Goal: Obtain resource: Obtain resource

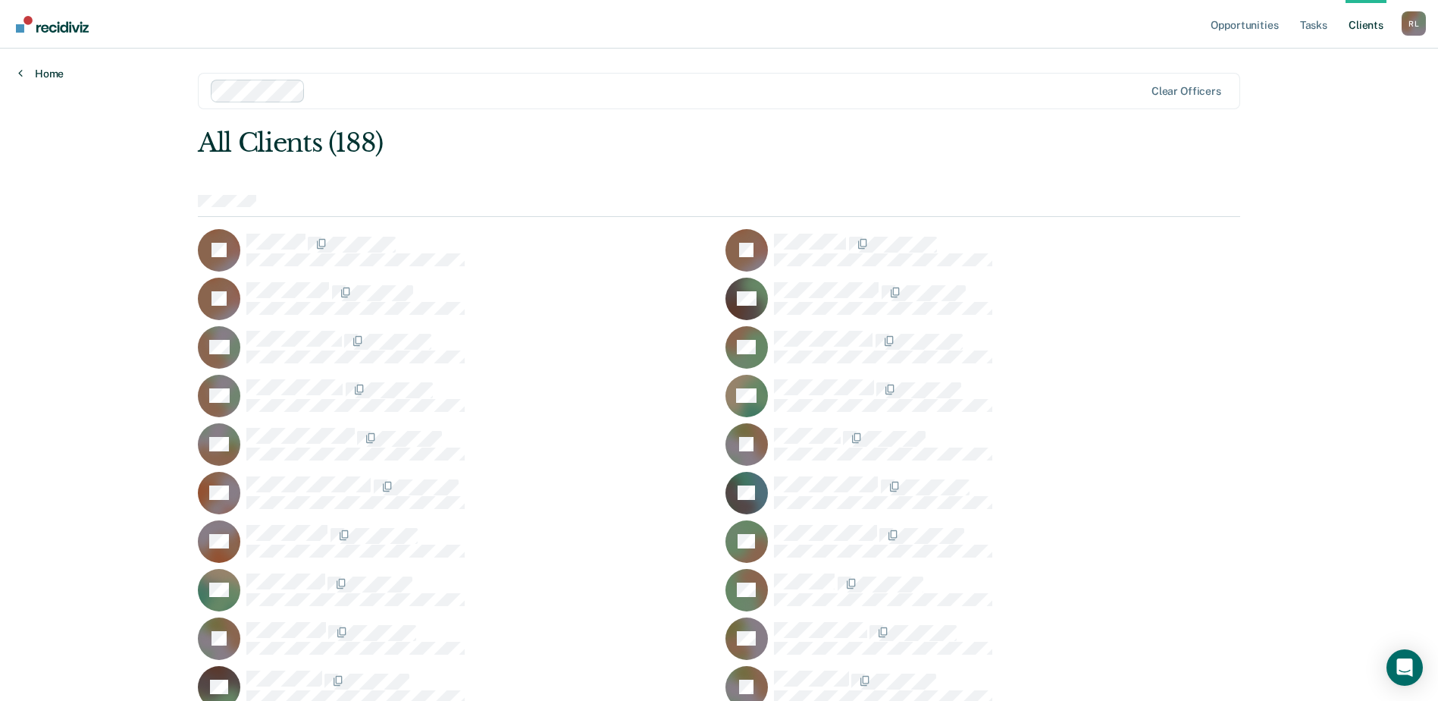
click at [58, 72] on link "Home" at bounding box center [40, 74] width 45 height 14
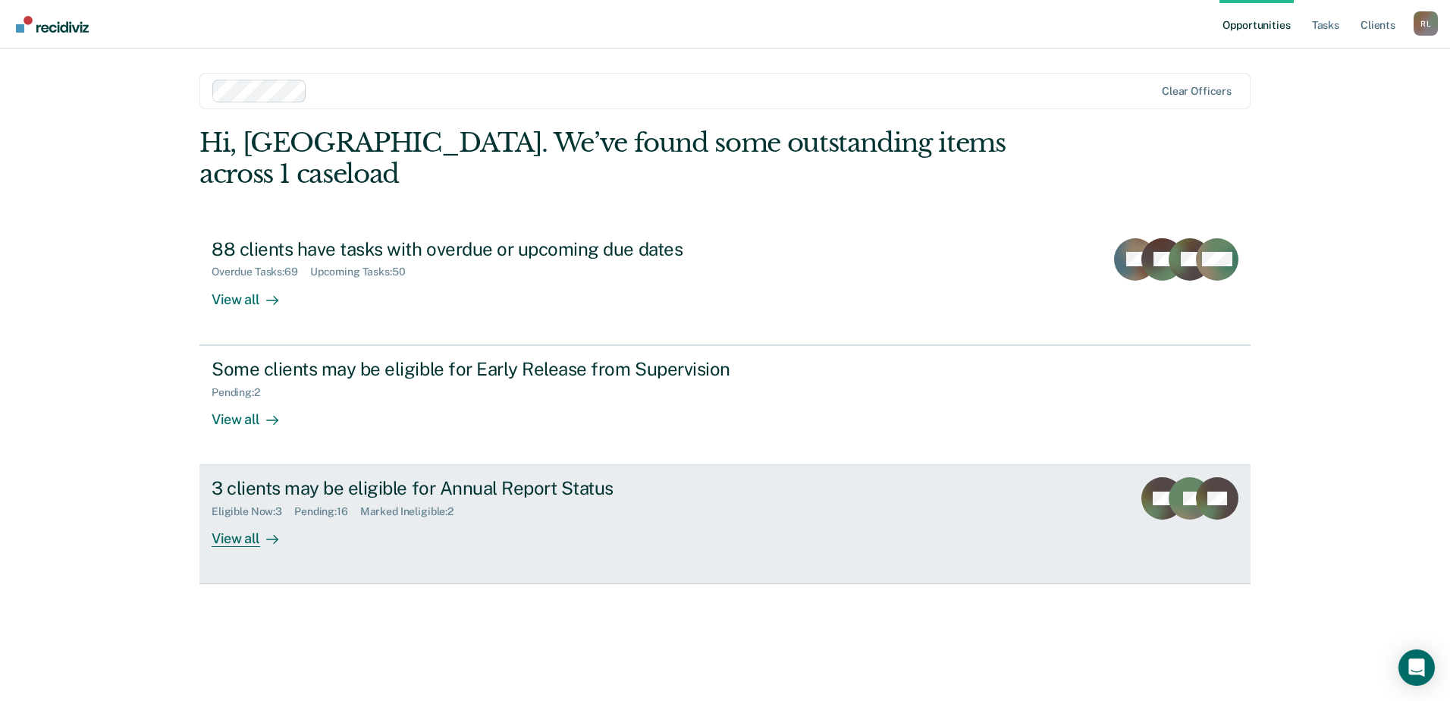
click at [273, 477] on div "3 clients may be eligible for Annual Report Status" at bounding box center [478, 488] width 532 height 22
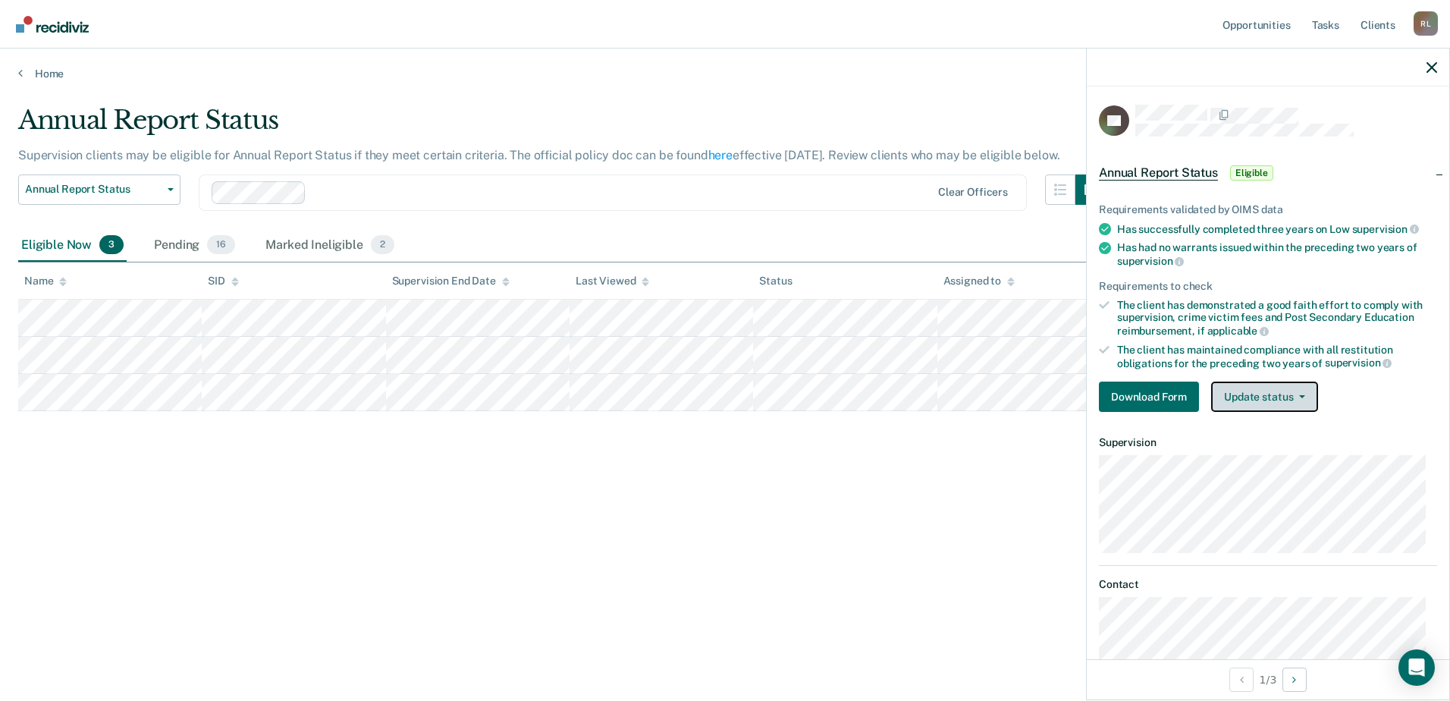
click at [1240, 397] on button "Update status" at bounding box center [1264, 396] width 107 height 30
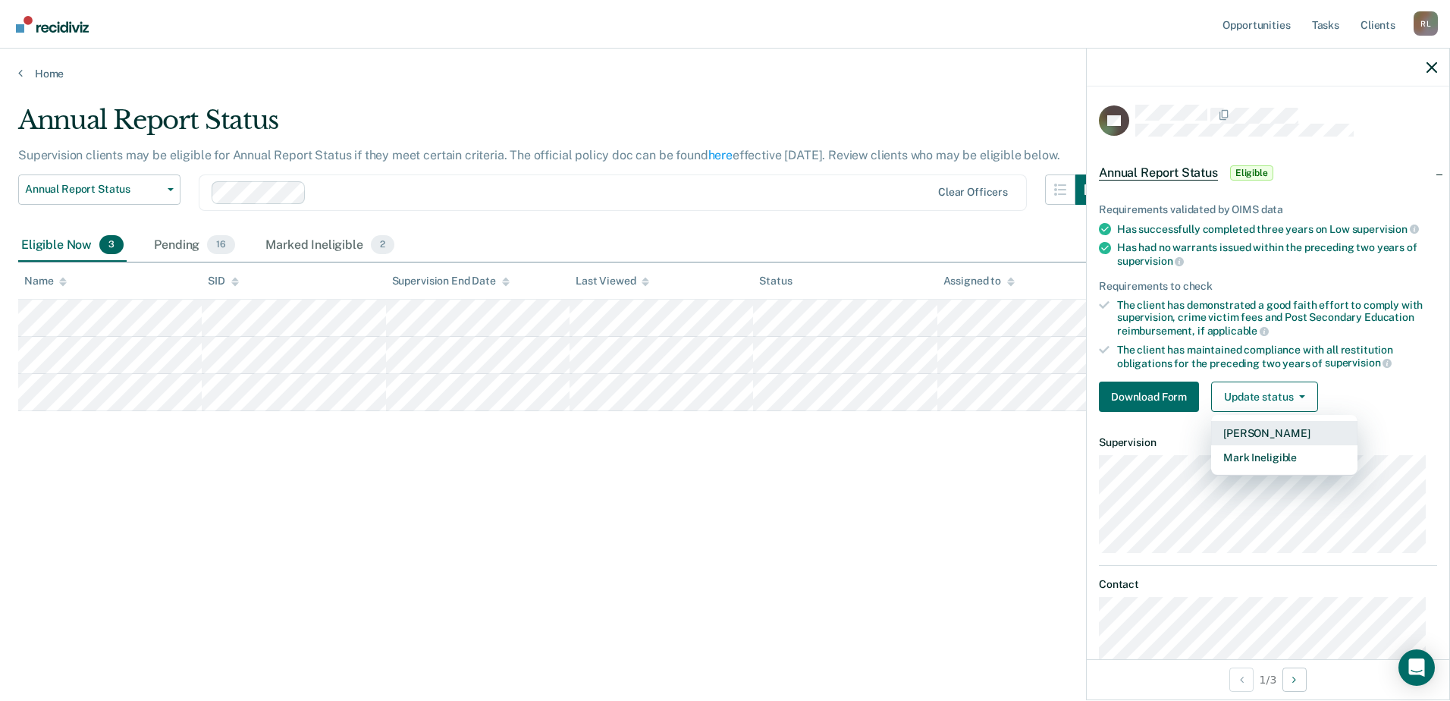
click at [1244, 433] on button "[PERSON_NAME]" at bounding box center [1284, 433] width 146 height 24
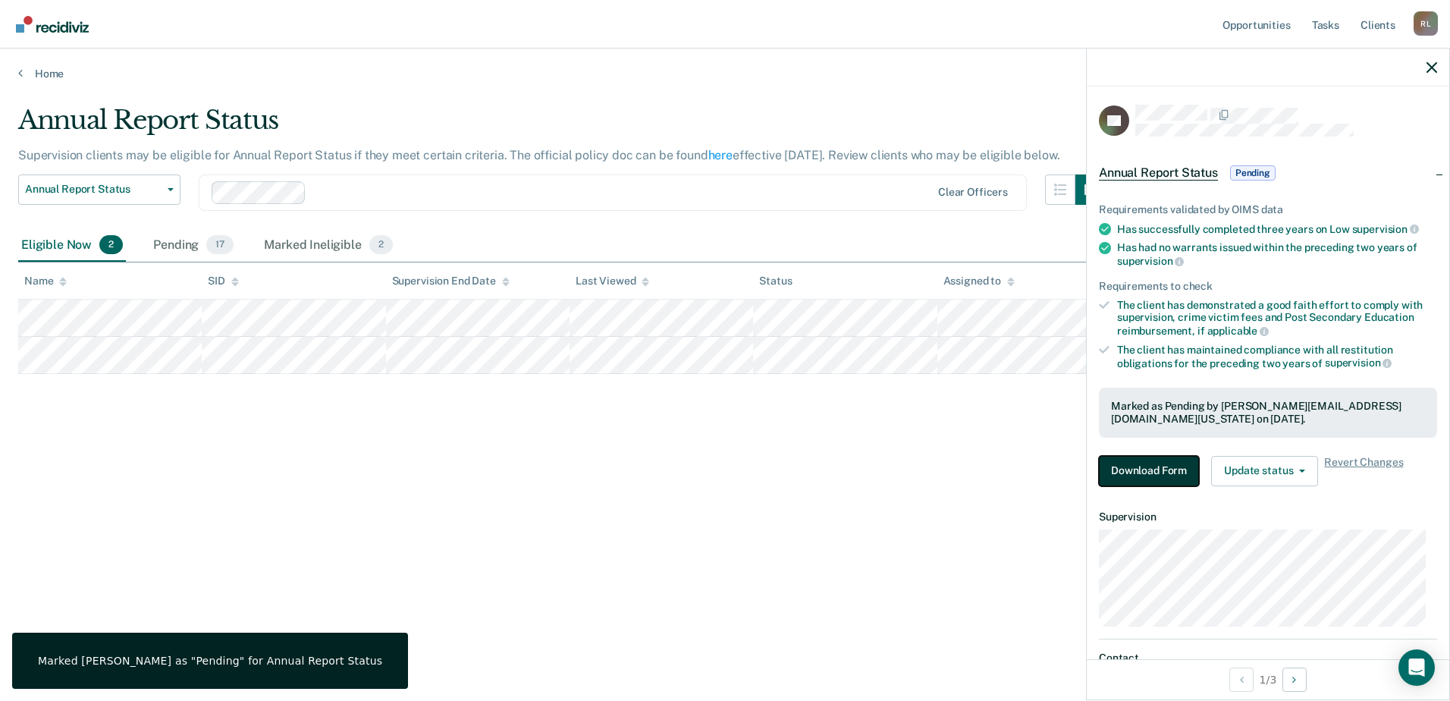
click at [1155, 461] on button "Download Form" at bounding box center [1149, 471] width 100 height 30
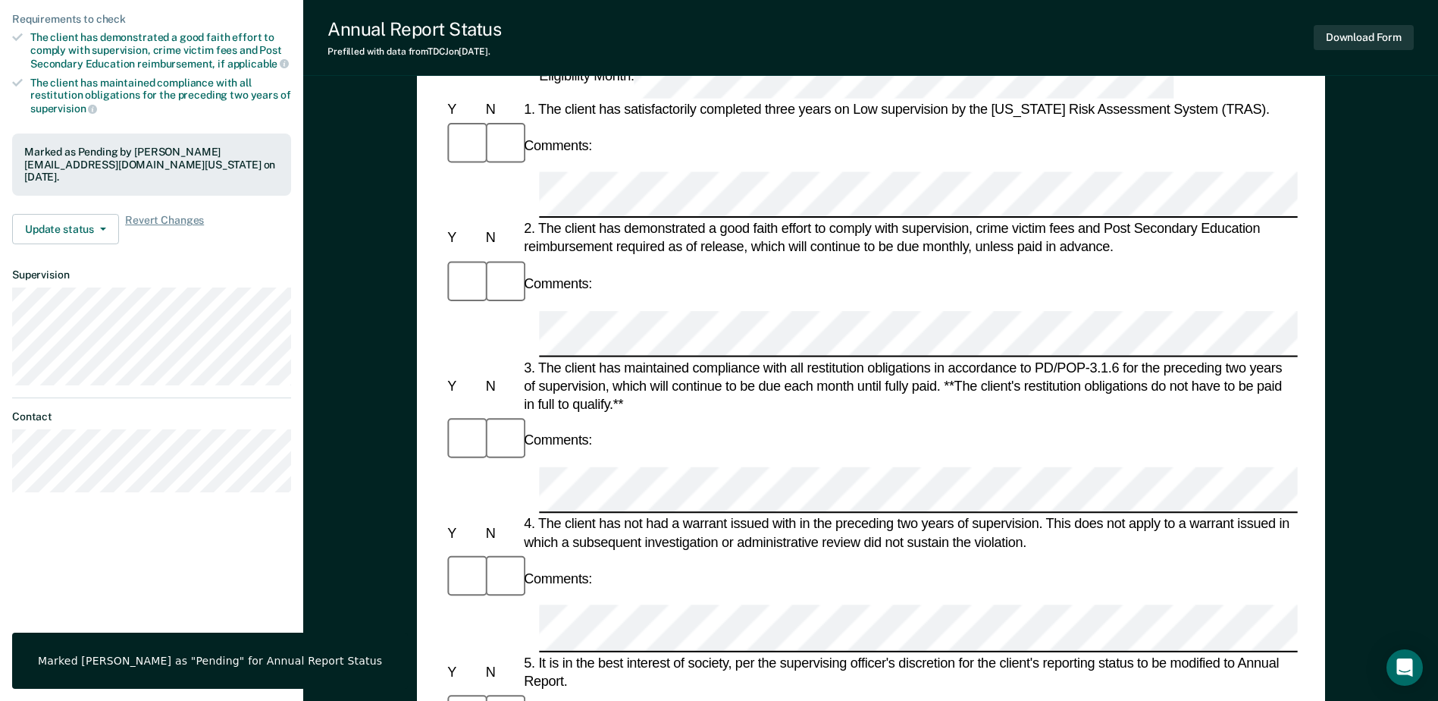
scroll to position [531, 0]
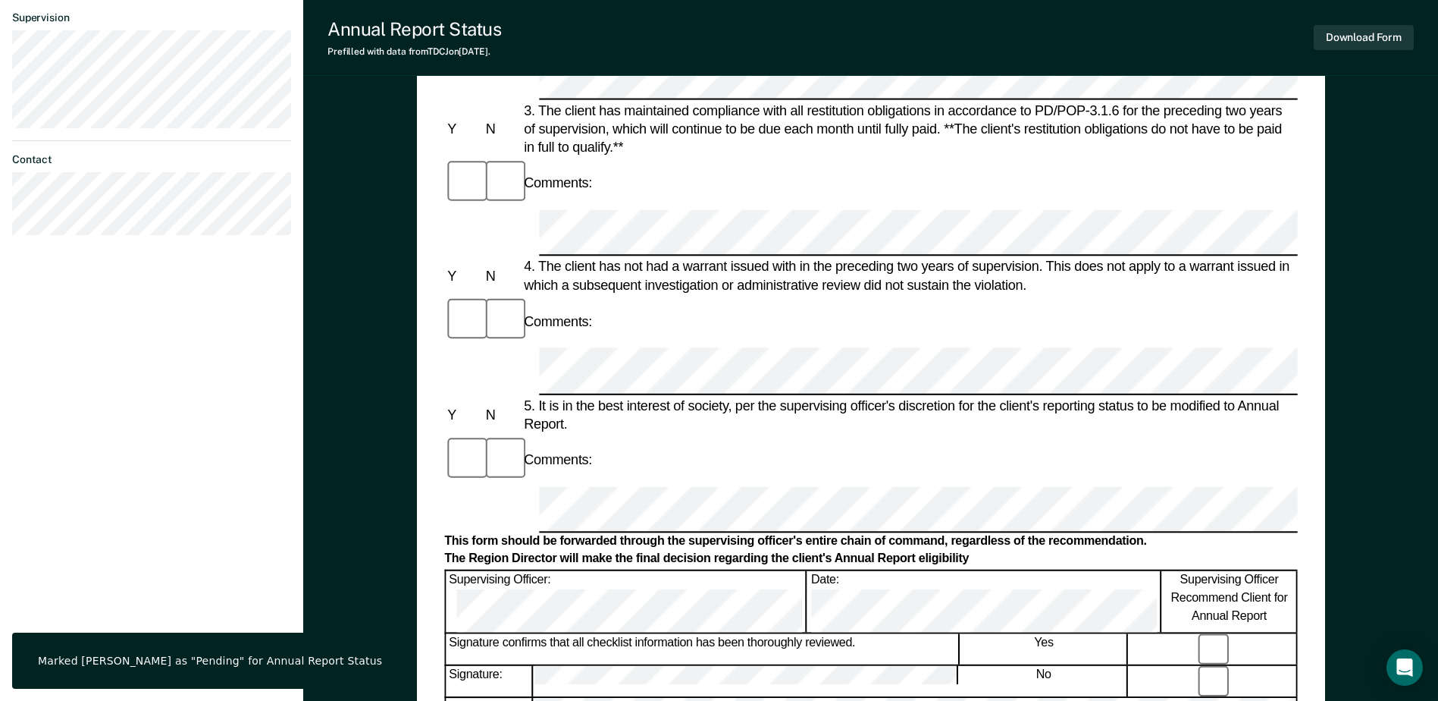
click at [598, 434] on div "Comments:" at bounding box center [870, 459] width 853 height 51
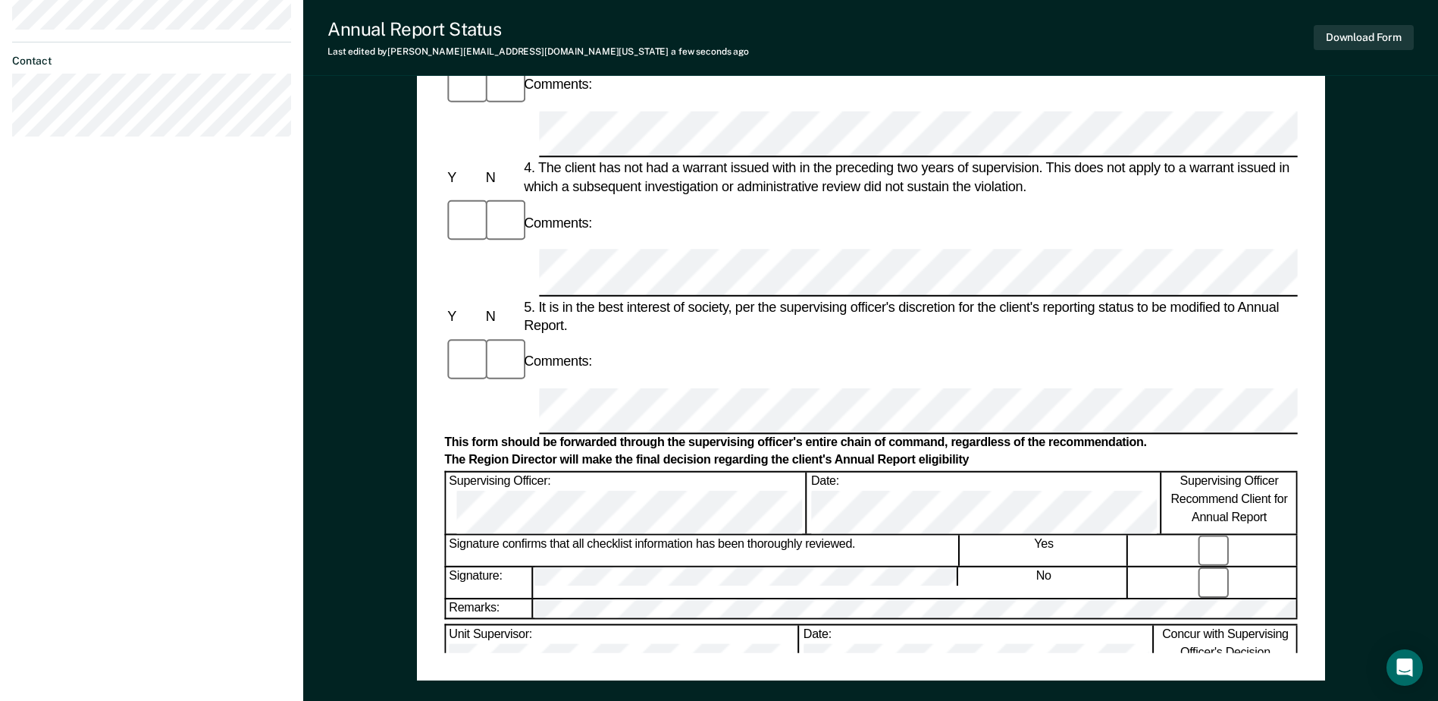
scroll to position [196, 0]
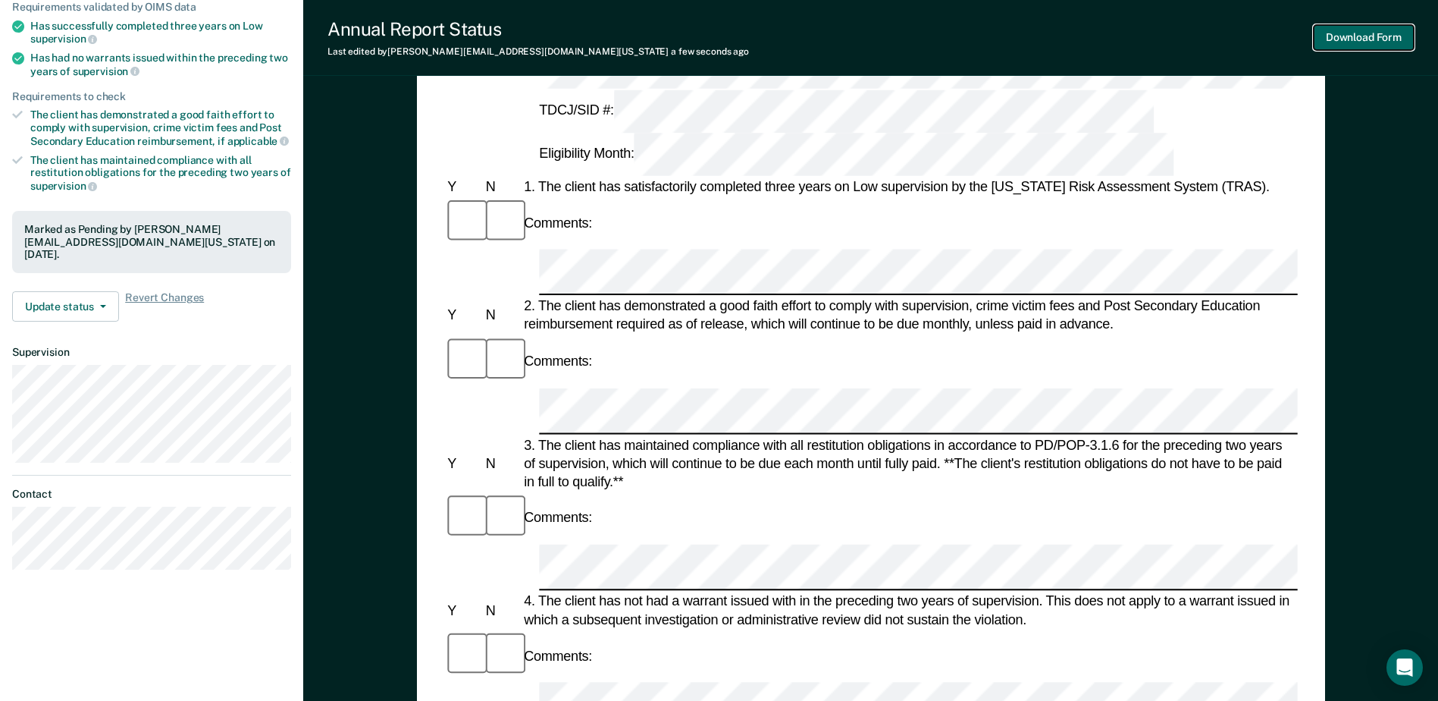
click at [1362, 27] on button "Download Form" at bounding box center [1364, 37] width 100 height 25
